Goal: Information Seeking & Learning: Learn about a topic

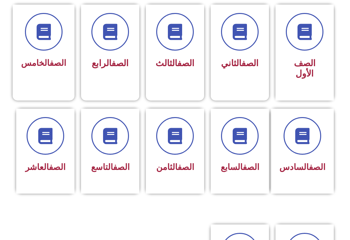
scroll to position [179, 0]
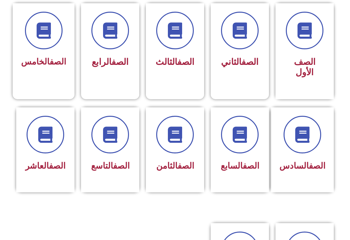
click at [251, 147] on span at bounding box center [240, 135] width 38 height 38
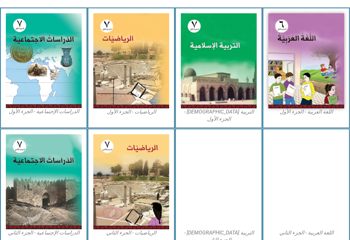
scroll to position [177, 0]
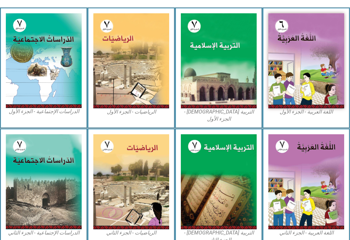
click at [212, 59] on img at bounding box center [219, 60] width 76 height 95
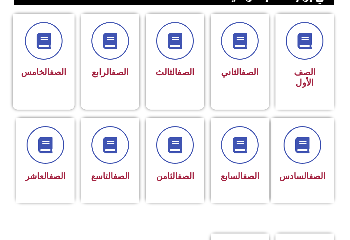
scroll to position [168, 0]
click at [242, 167] on div "الصف السابع" at bounding box center [240, 155] width 42 height 58
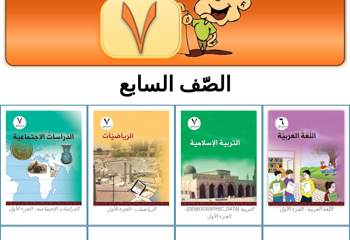
scroll to position [79, 0]
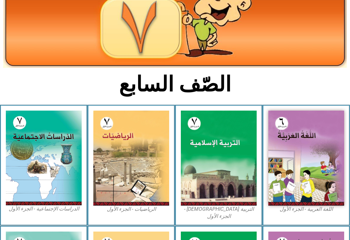
click at [212, 133] on img at bounding box center [219, 158] width 76 height 95
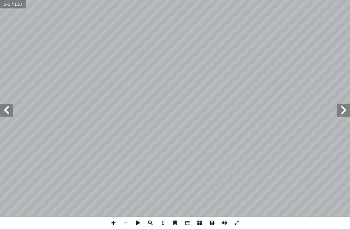
click at [95, 227] on div "ة َّ ي ِ لام ْ س إ ال� ُ ة َ ي ِ ب ْ ر َّ الت ليف: أ فريق الت� ٧ ُ زء ُ الج ل َ…" at bounding box center [175, 114] width 350 height 229
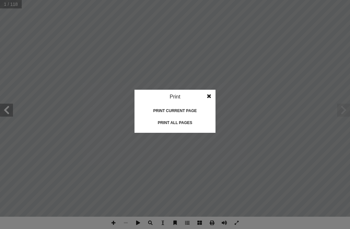
click at [203, 124] on div "Print all pages" at bounding box center [175, 123] width 65 height 10
